Goal: Transaction & Acquisition: Purchase product/service

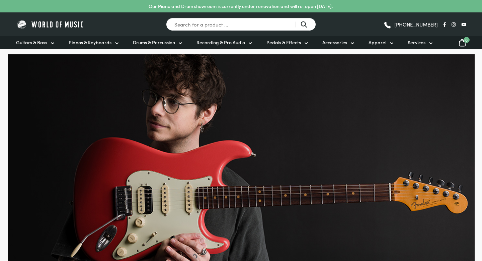
click at [43, 43] on span "Guitars & Bass" at bounding box center [31, 42] width 31 height 7
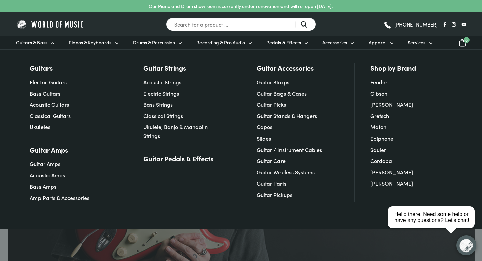
click at [60, 81] on link "Electric Guitars" at bounding box center [48, 81] width 37 height 7
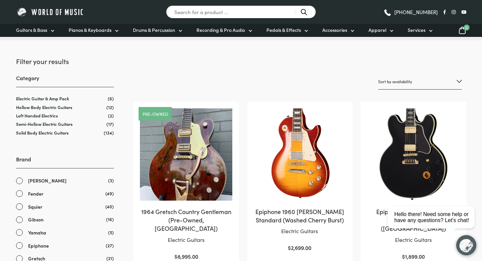
click at [414, 85] on select "Sort by popularity Sort by average rating Sort by latest Sort by price: low to …" at bounding box center [421, 82] width 84 height 16
select select "price-desc"
click at [379, 74] on select "Sort by popularity Sort by average rating Sort by latest Sort by price: low to …" at bounding box center [421, 82] width 84 height 16
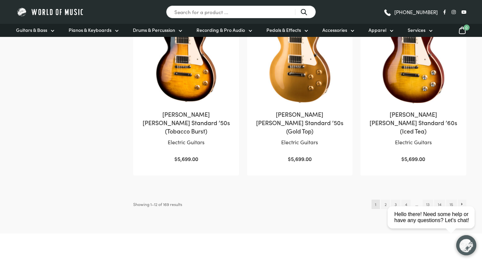
scroll to position [715, 0]
click at [386, 199] on link "2" at bounding box center [385, 203] width 9 height 9
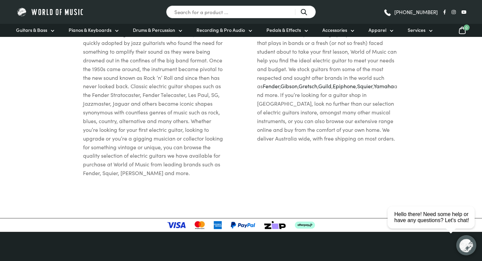
scroll to position [722, 0]
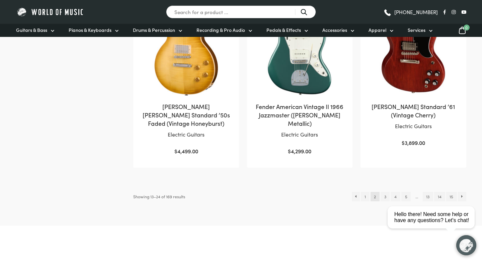
click at [388, 187] on html "close Hello there! Need some help or have any questions? Let's chat!" at bounding box center [433, 187] width 97 height 0
click at [385, 192] on link "3" at bounding box center [385, 196] width 9 height 9
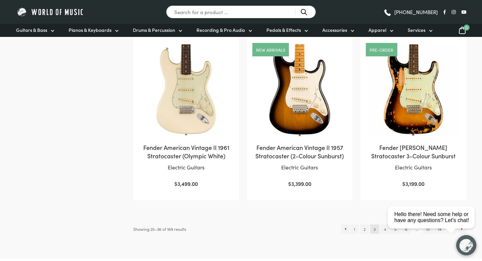
scroll to position [680, 0]
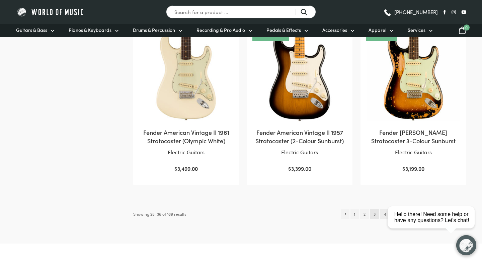
click at [384, 209] on link "4" at bounding box center [385, 213] width 9 height 9
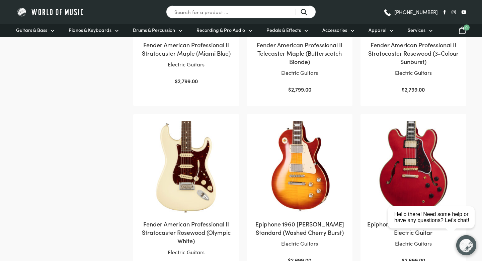
scroll to position [463, 0]
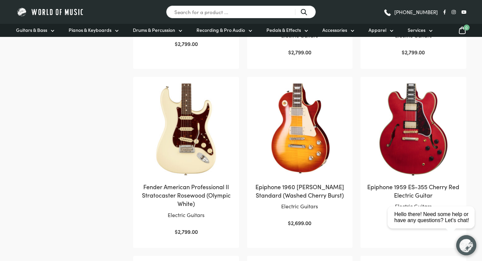
click at [388, 115] on img at bounding box center [414, 129] width 92 height 92
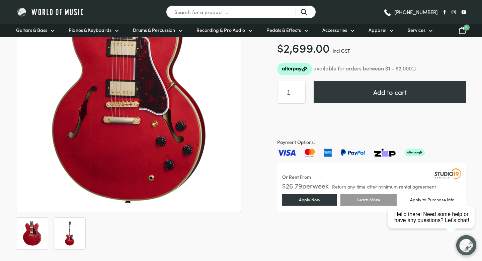
click at [61, 236] on img at bounding box center [69, 233] width 25 height 25
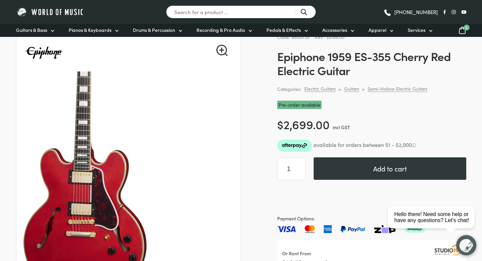
scroll to position [43, 0]
